Goal: Connect with others: Connect with others

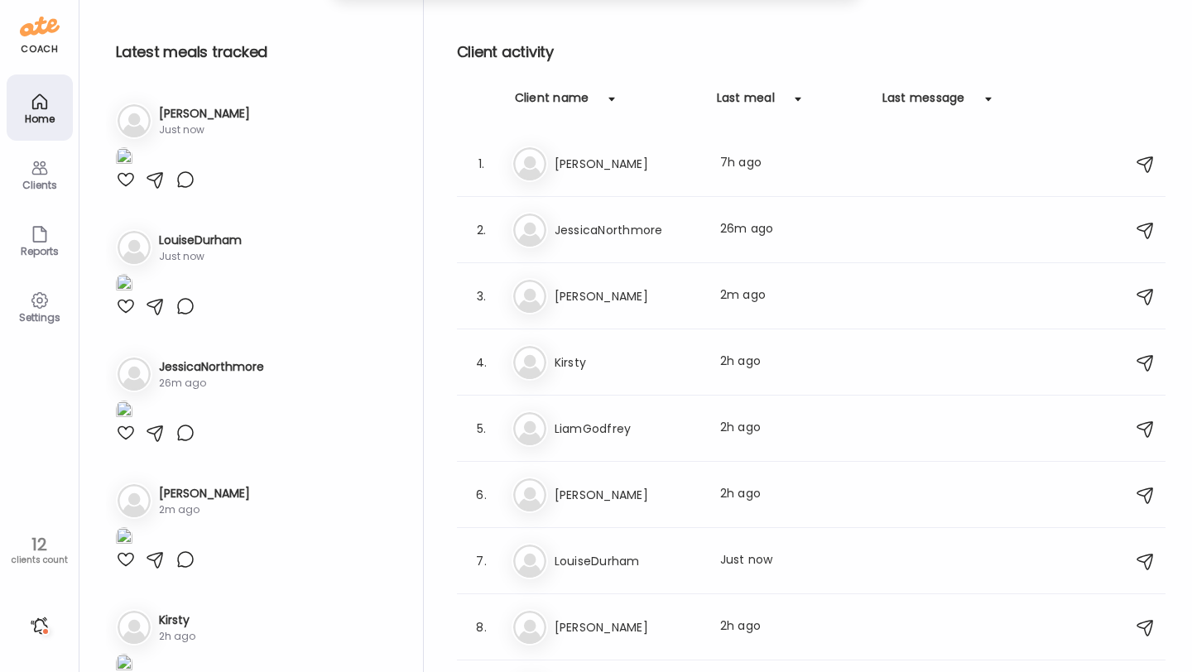
click at [132, 170] on img at bounding box center [124, 158] width 17 height 22
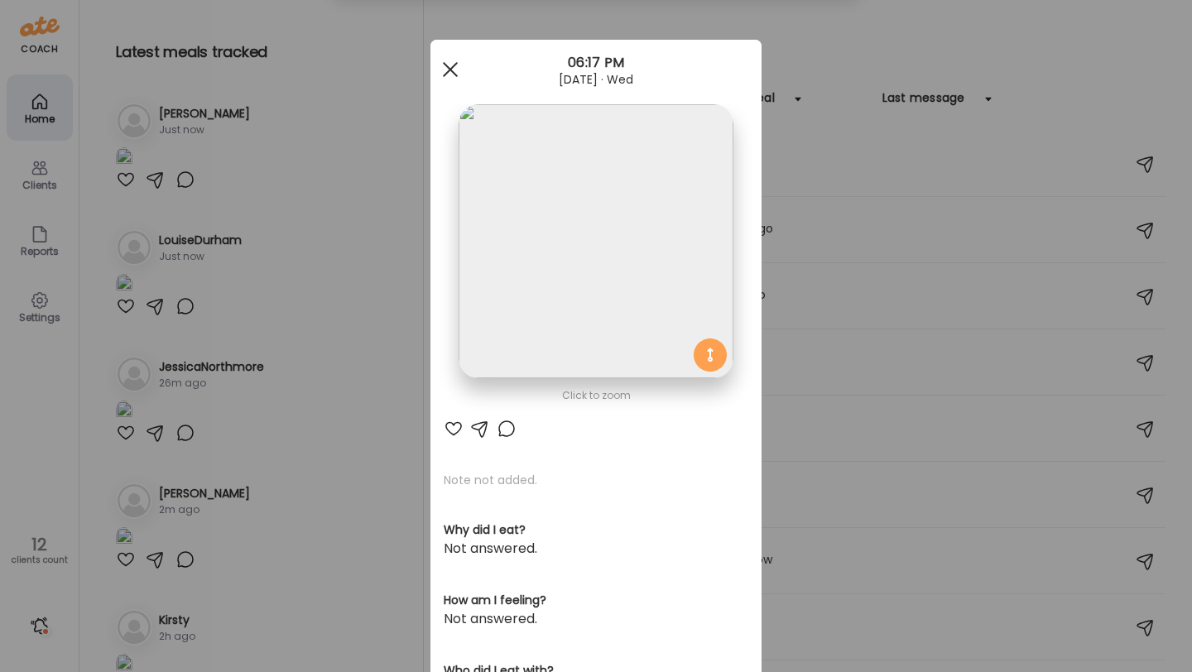
click at [450, 61] on div at bounding box center [450, 69] width 33 height 33
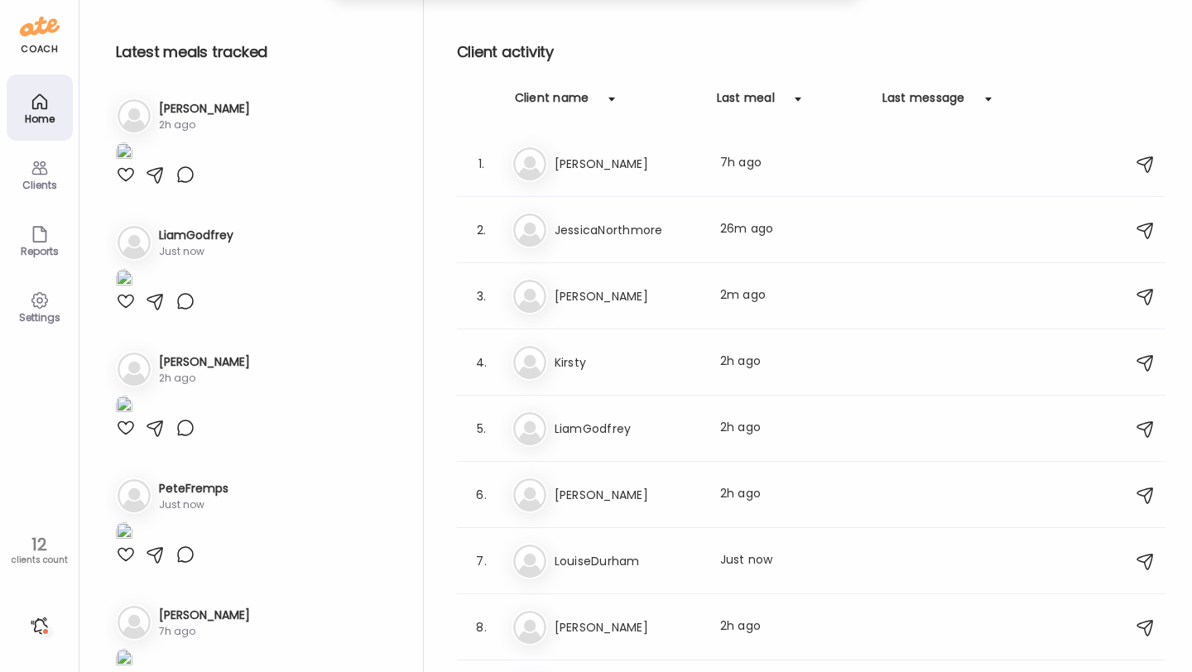
scroll to position [641, 0]
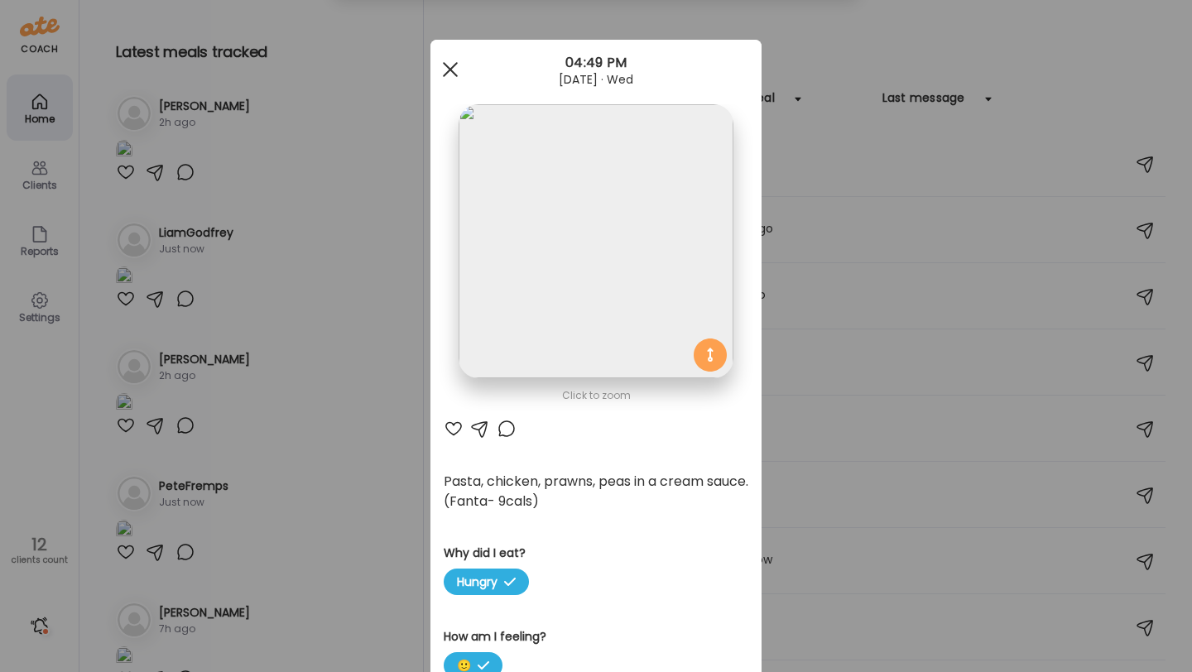
click at [451, 75] on div at bounding box center [450, 69] width 33 height 33
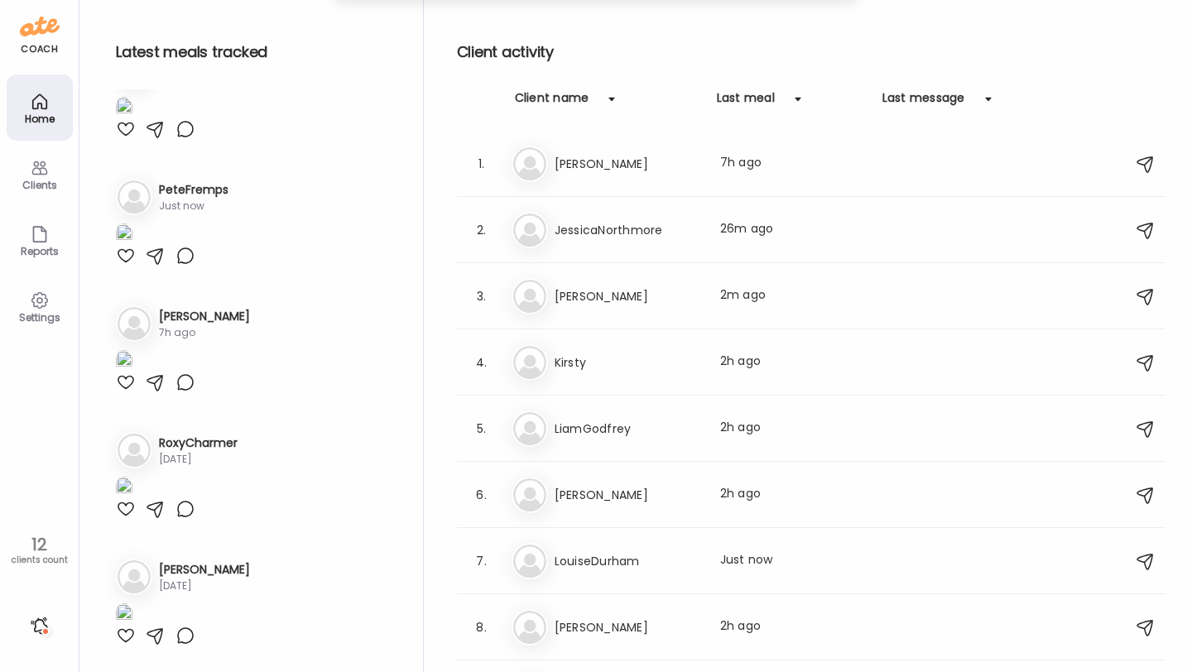
scroll to position [1292, 0]
click at [621, 435] on h3 "LiamGodfrey" at bounding box center [628, 429] width 146 height 20
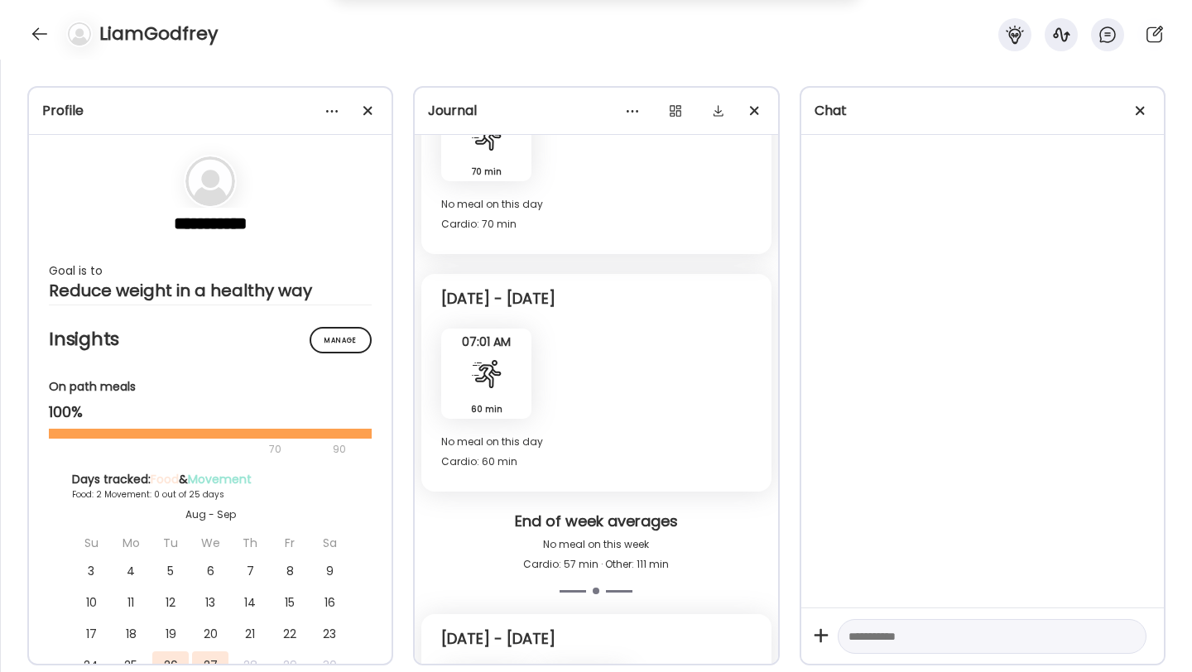
scroll to position [4898, 0]
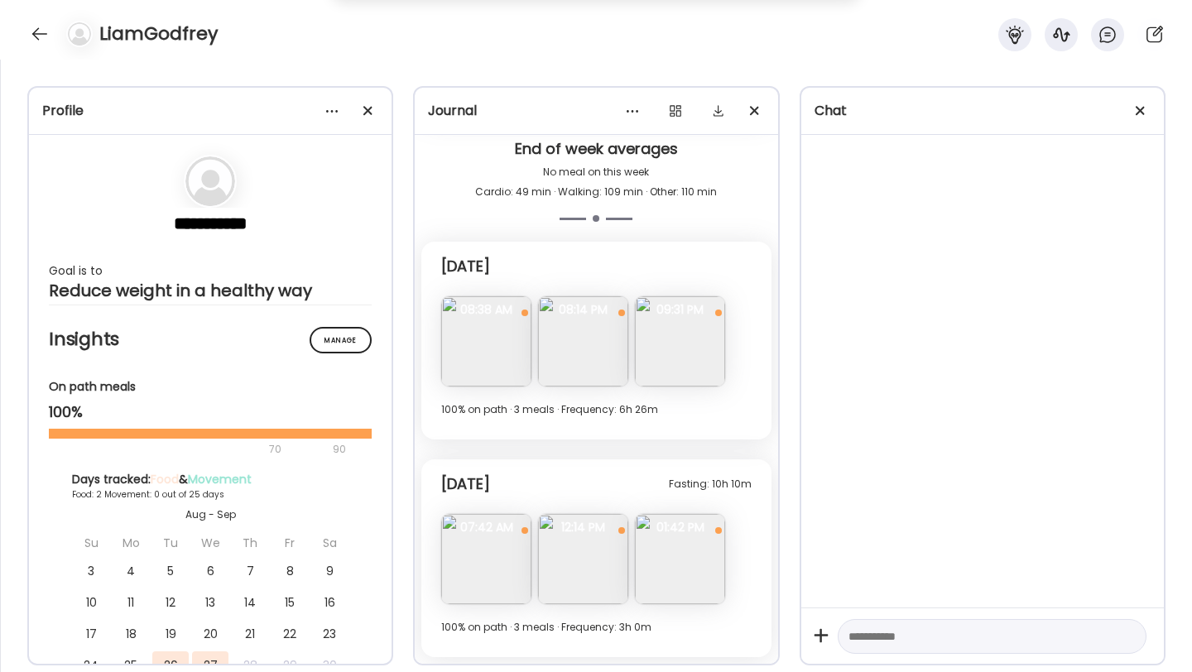
click at [699, 545] on img at bounding box center [680, 559] width 90 height 90
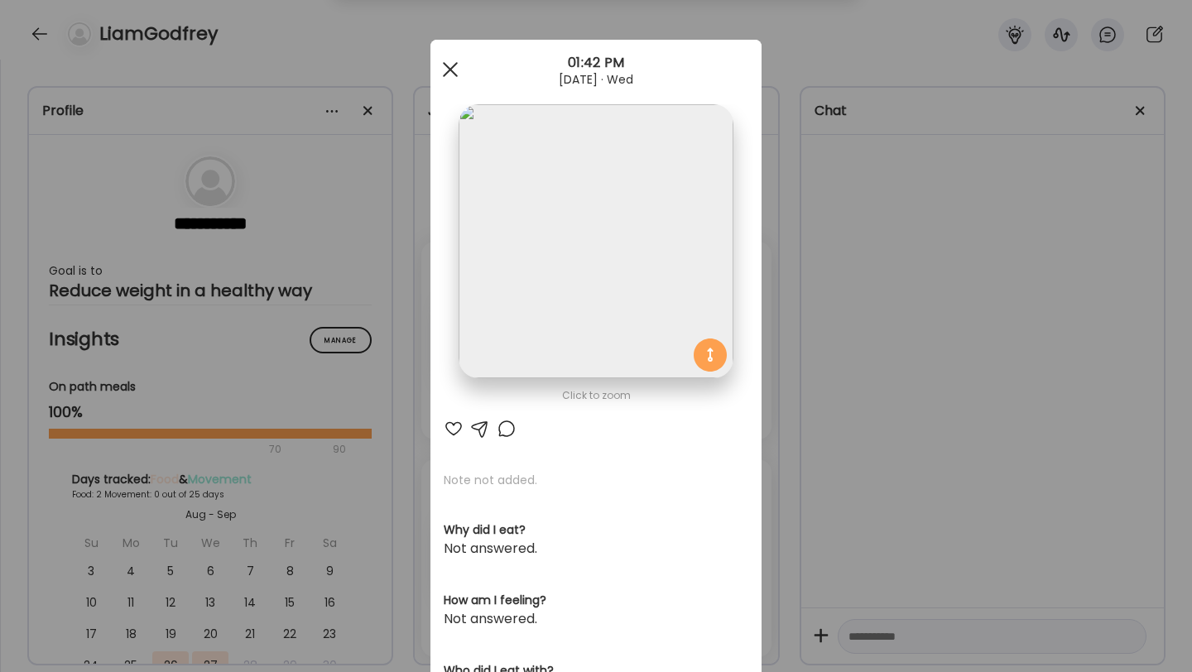
click at [455, 65] on span at bounding box center [450, 69] width 15 height 15
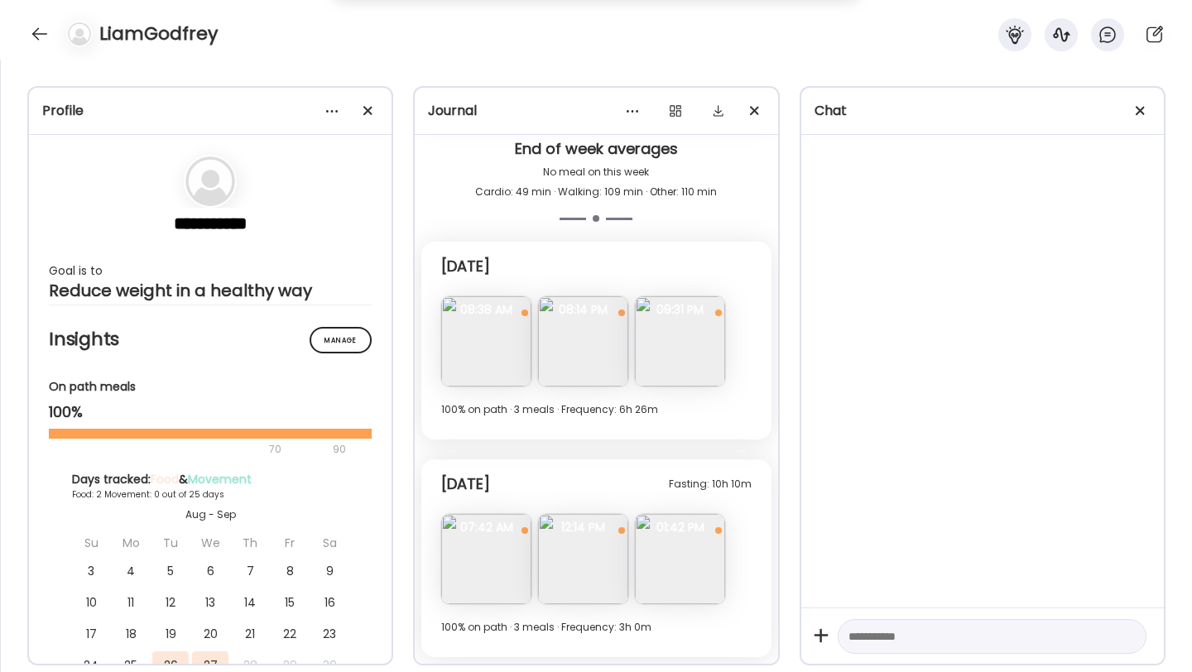
click at [566, 547] on img at bounding box center [583, 559] width 90 height 90
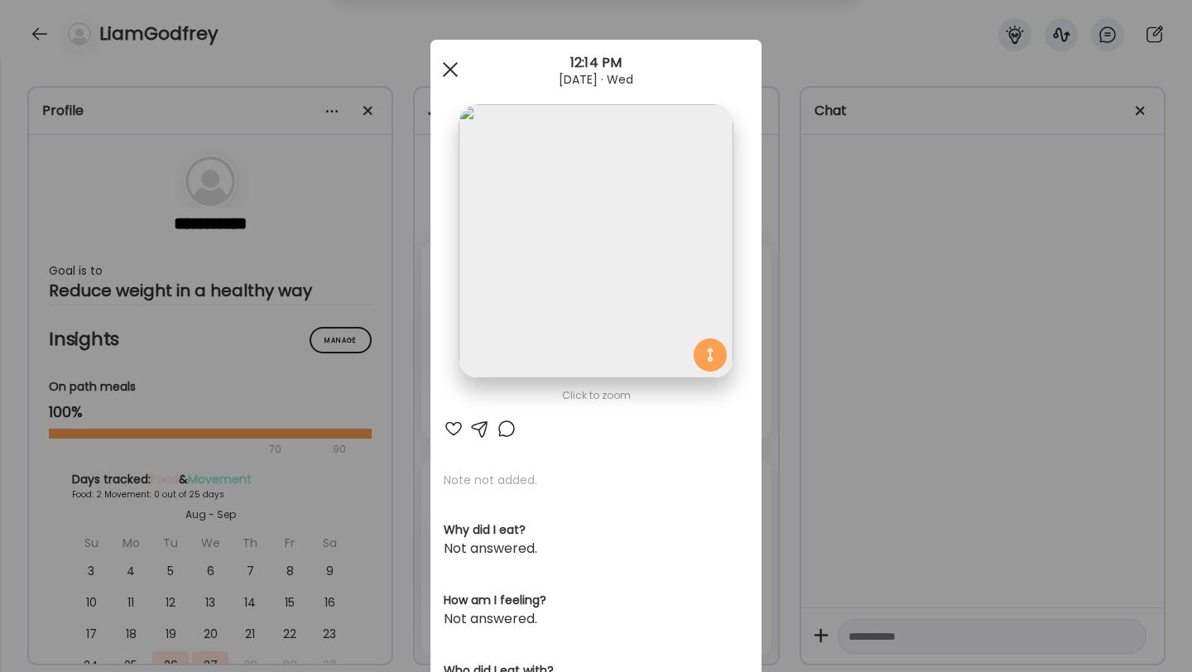
click at [447, 63] on div at bounding box center [450, 69] width 33 height 33
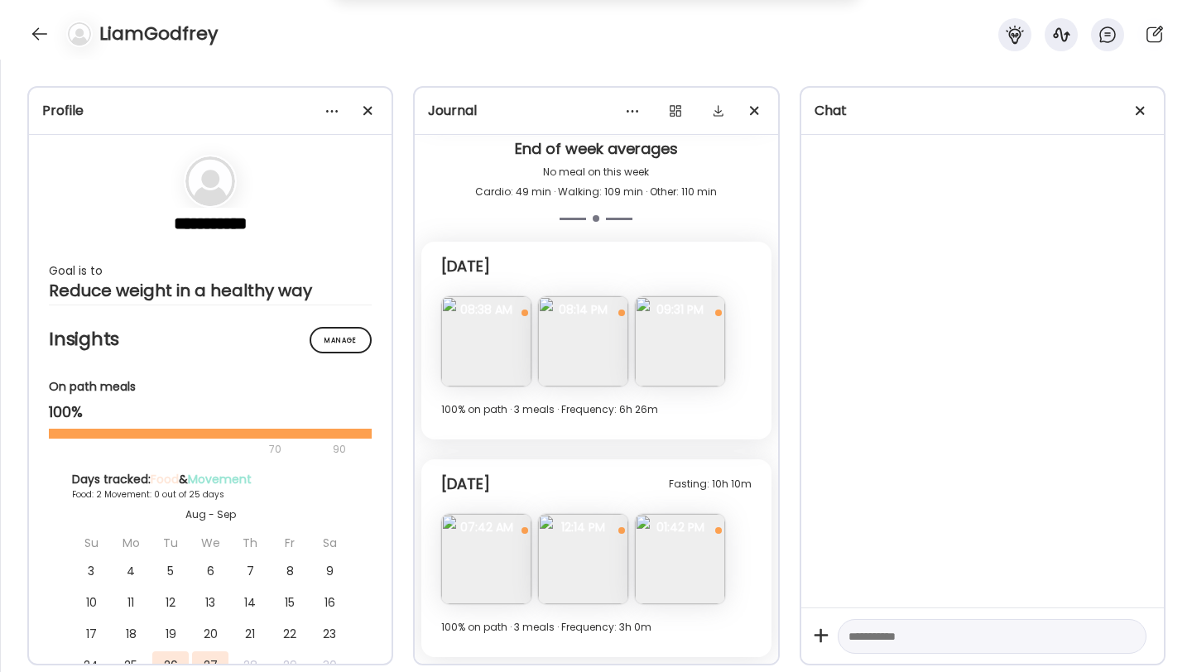
click at [470, 589] on img at bounding box center [486, 559] width 90 height 90
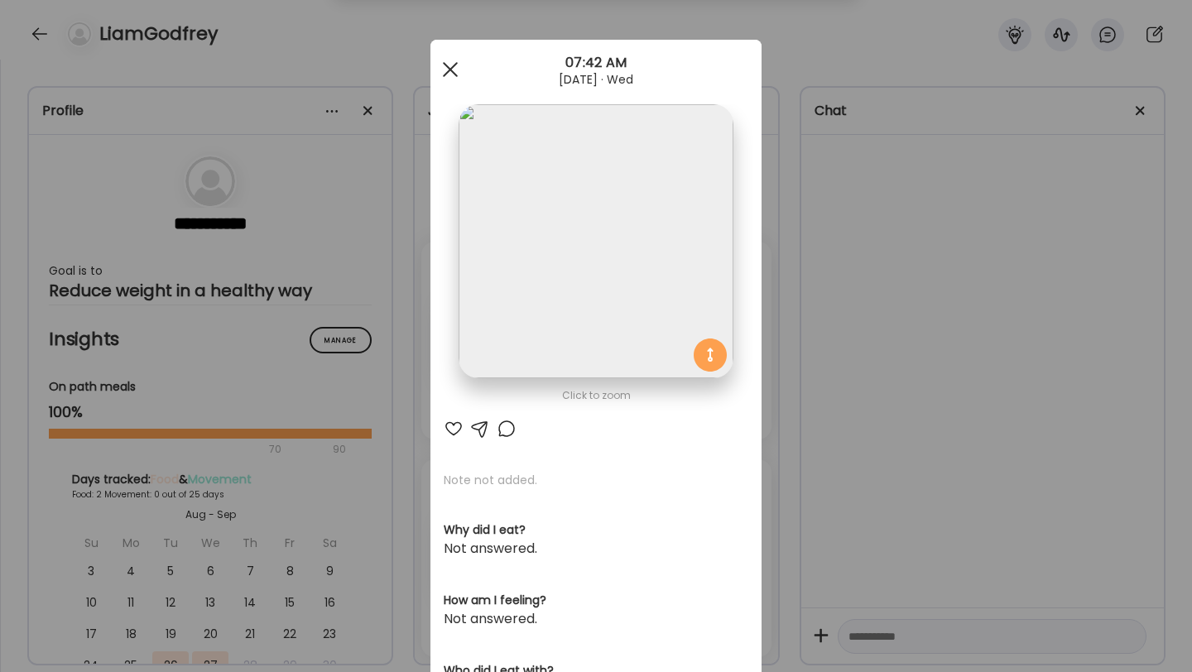
click at [456, 75] on span at bounding box center [450, 69] width 15 height 15
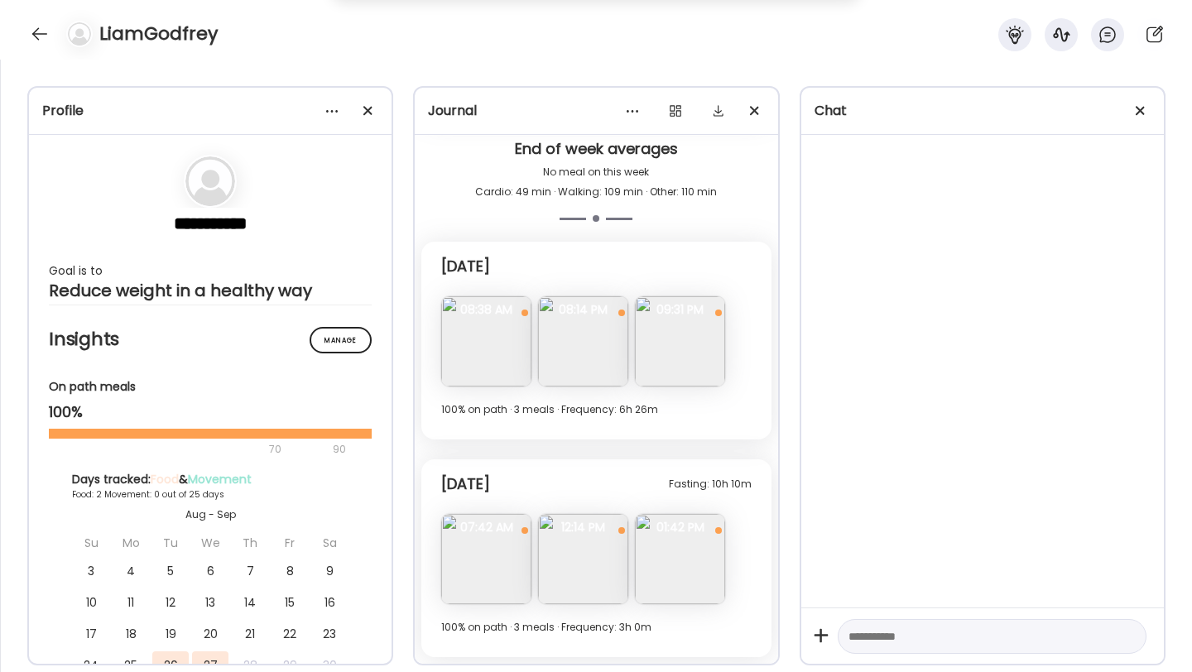
click at [697, 535] on span "01:42 PM" at bounding box center [680, 527] width 90 height 15
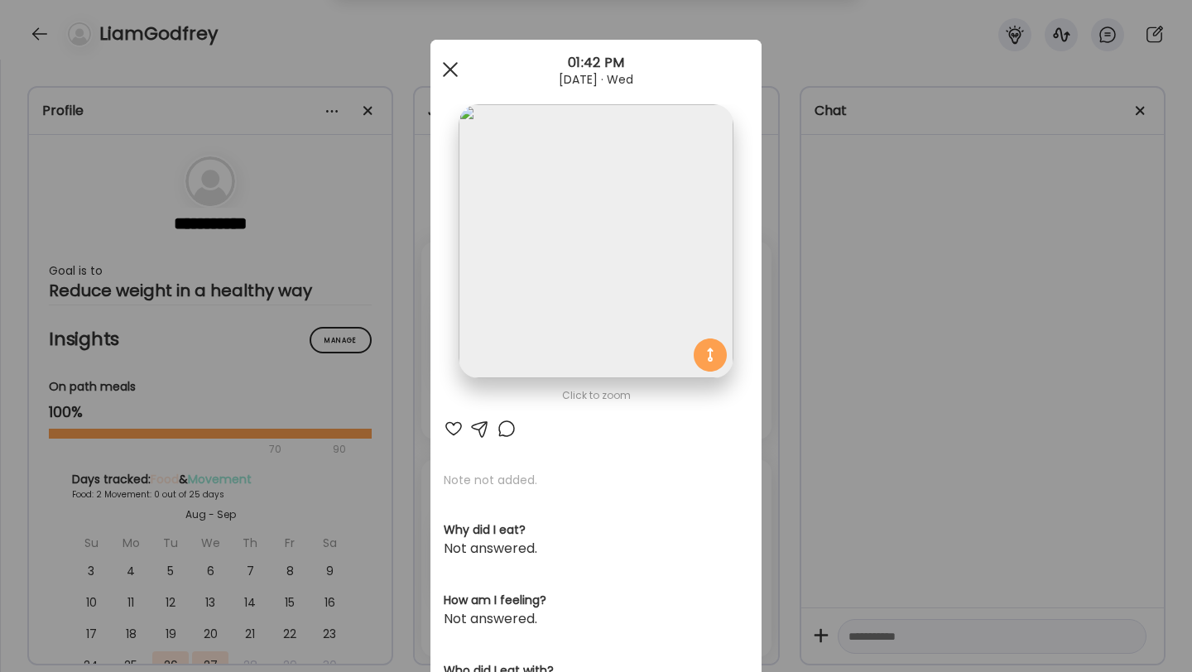
click at [440, 75] on div at bounding box center [450, 69] width 33 height 33
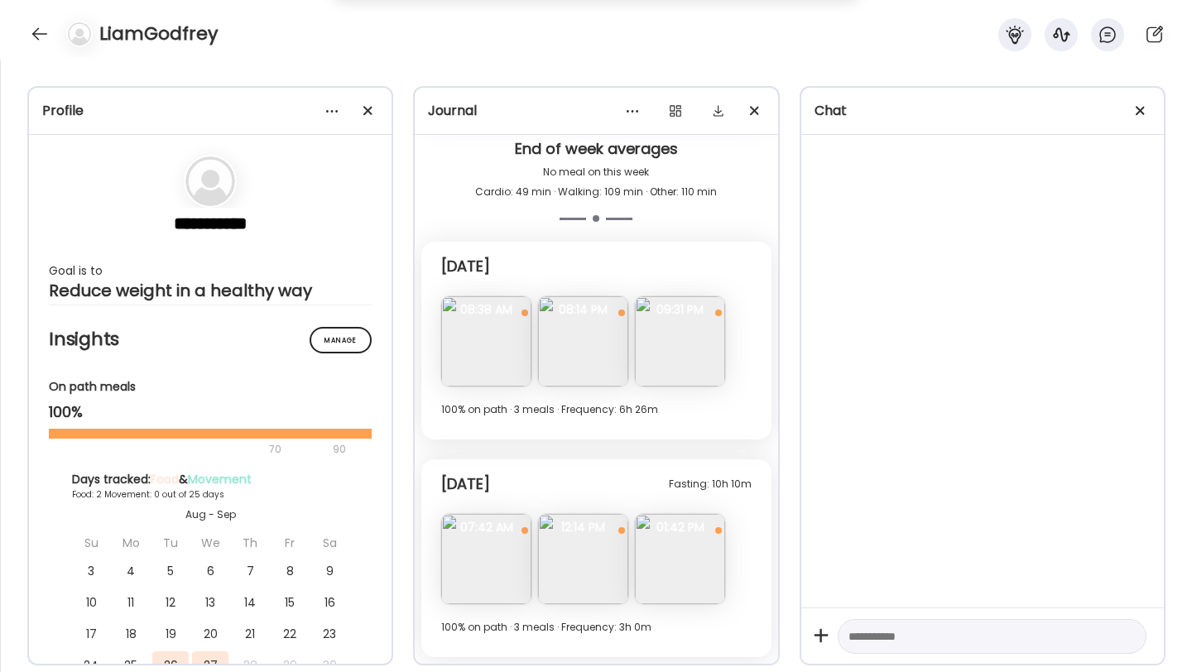
click at [478, 561] on img at bounding box center [486, 559] width 90 height 90
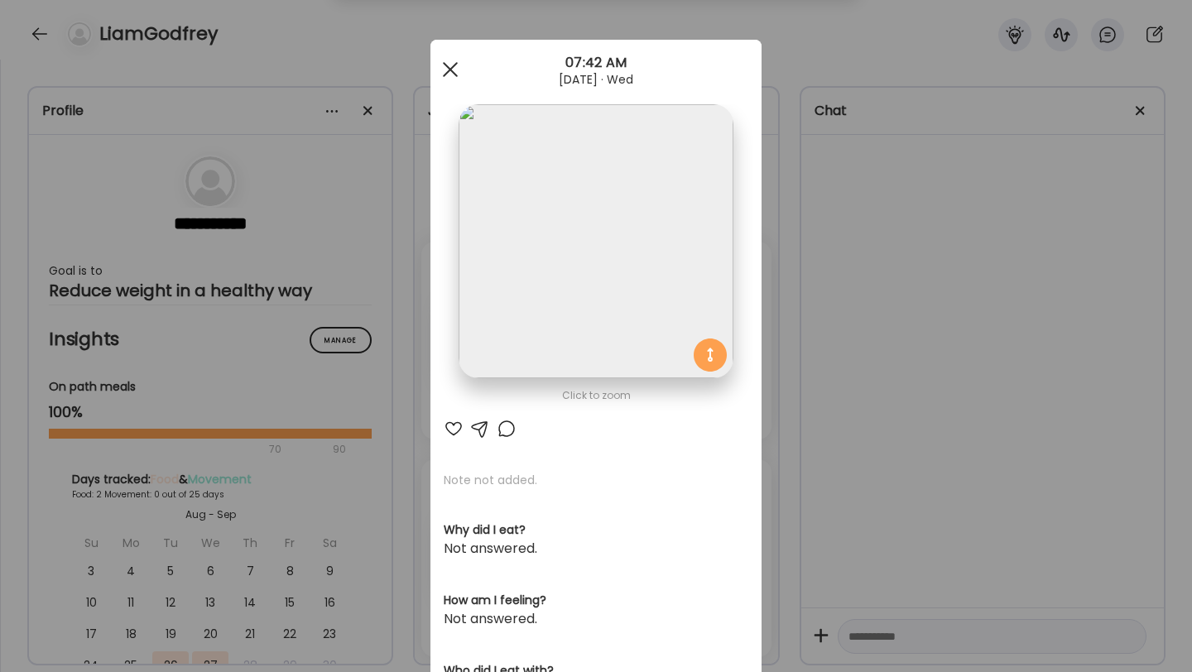
click at [448, 60] on div at bounding box center [450, 69] width 33 height 33
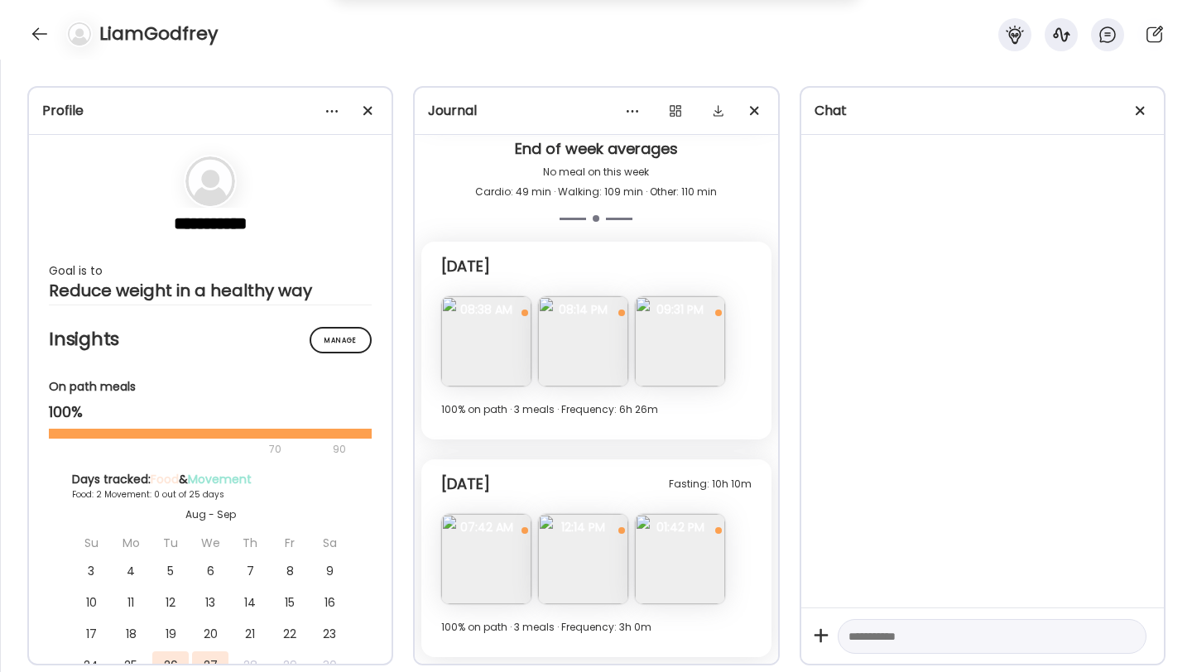
click at [697, 532] on span "01:42 PM" at bounding box center [680, 527] width 90 height 15
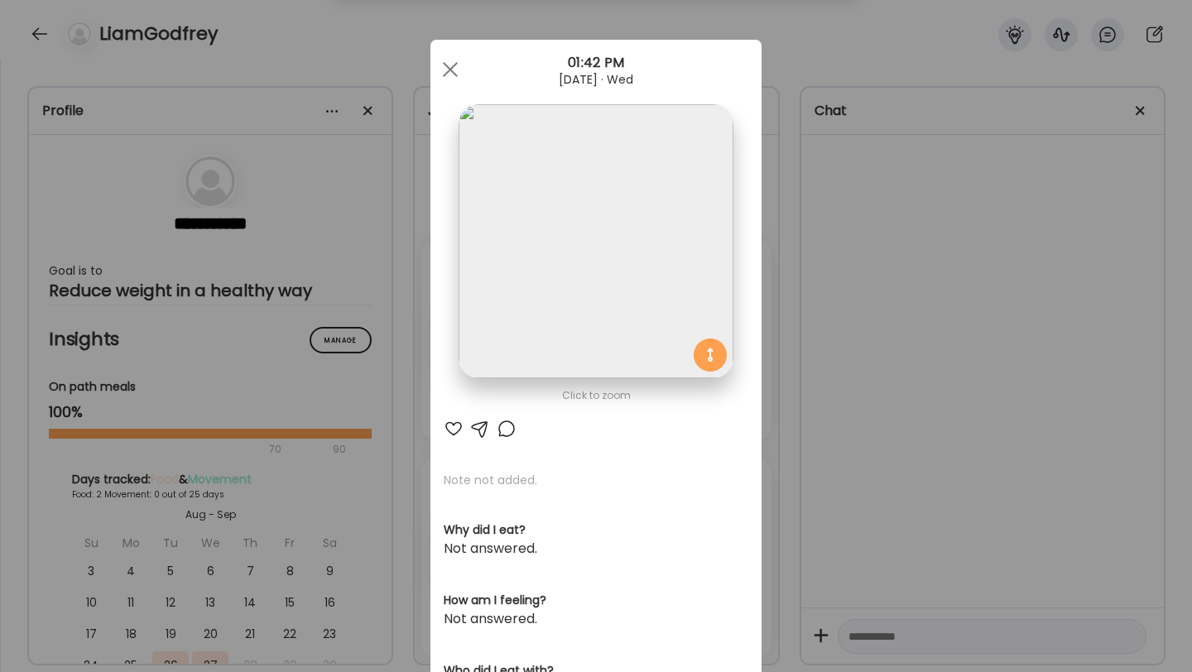
click at [599, 274] on img at bounding box center [596, 241] width 274 height 274
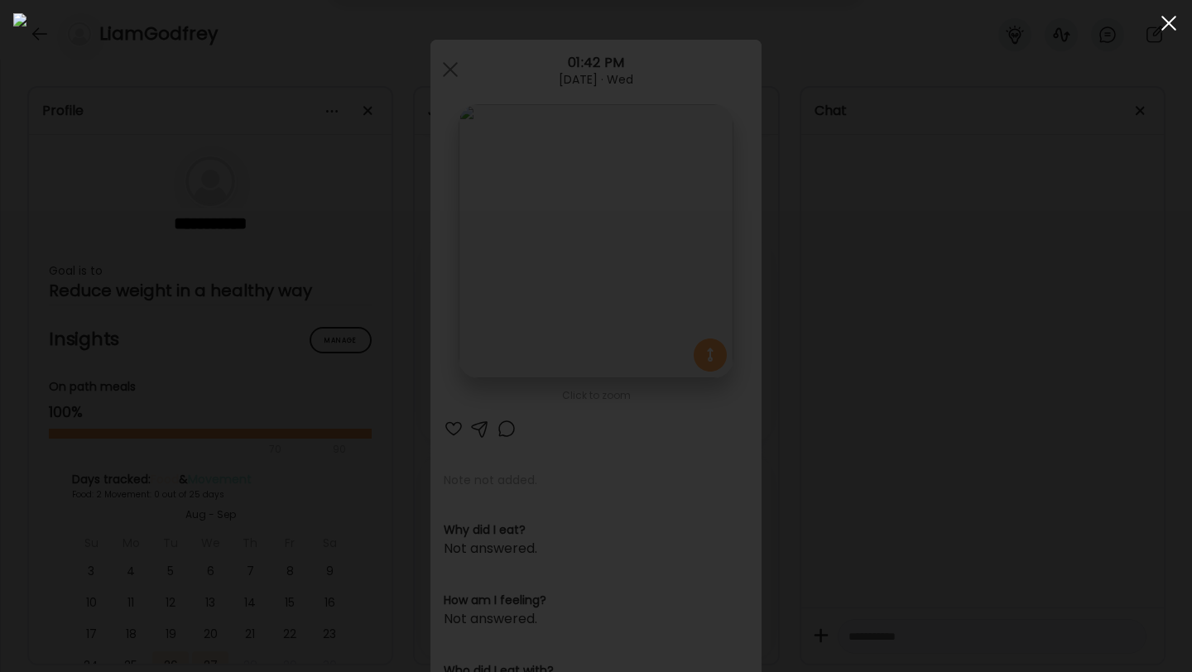
click at [1167, 21] on span at bounding box center [1169, 23] width 15 height 15
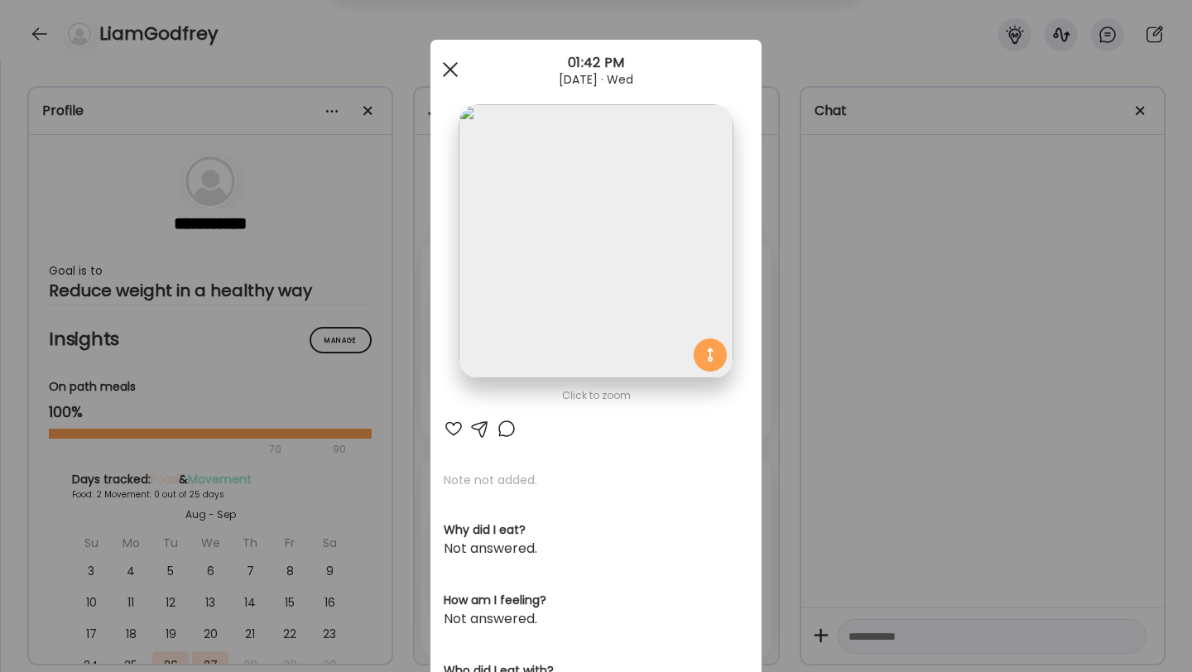
click at [451, 66] on span at bounding box center [450, 69] width 15 height 15
